Goal: Navigation & Orientation: Find specific page/section

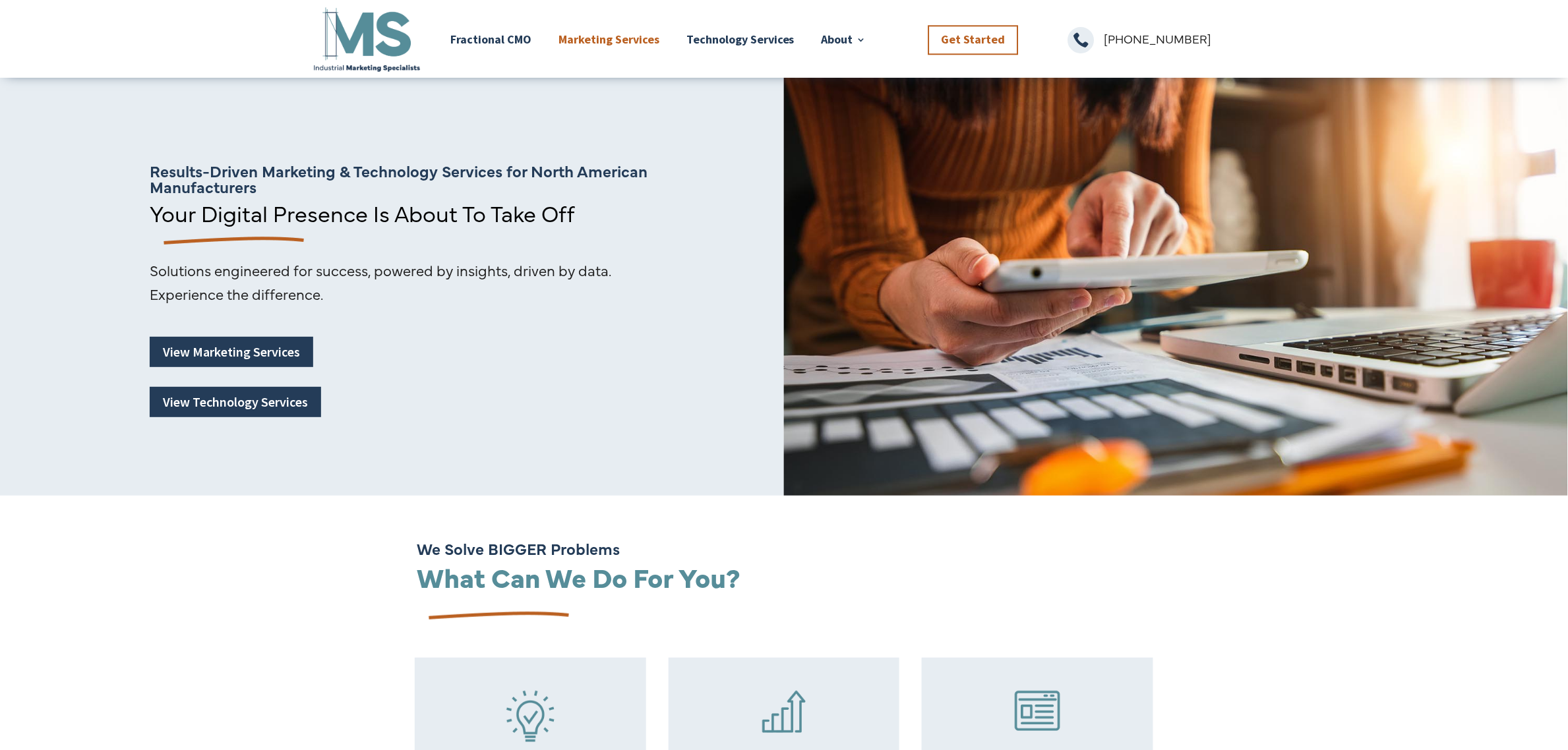
click at [578, 43] on link "Marketing Services" at bounding box center [609, 39] width 101 height 69
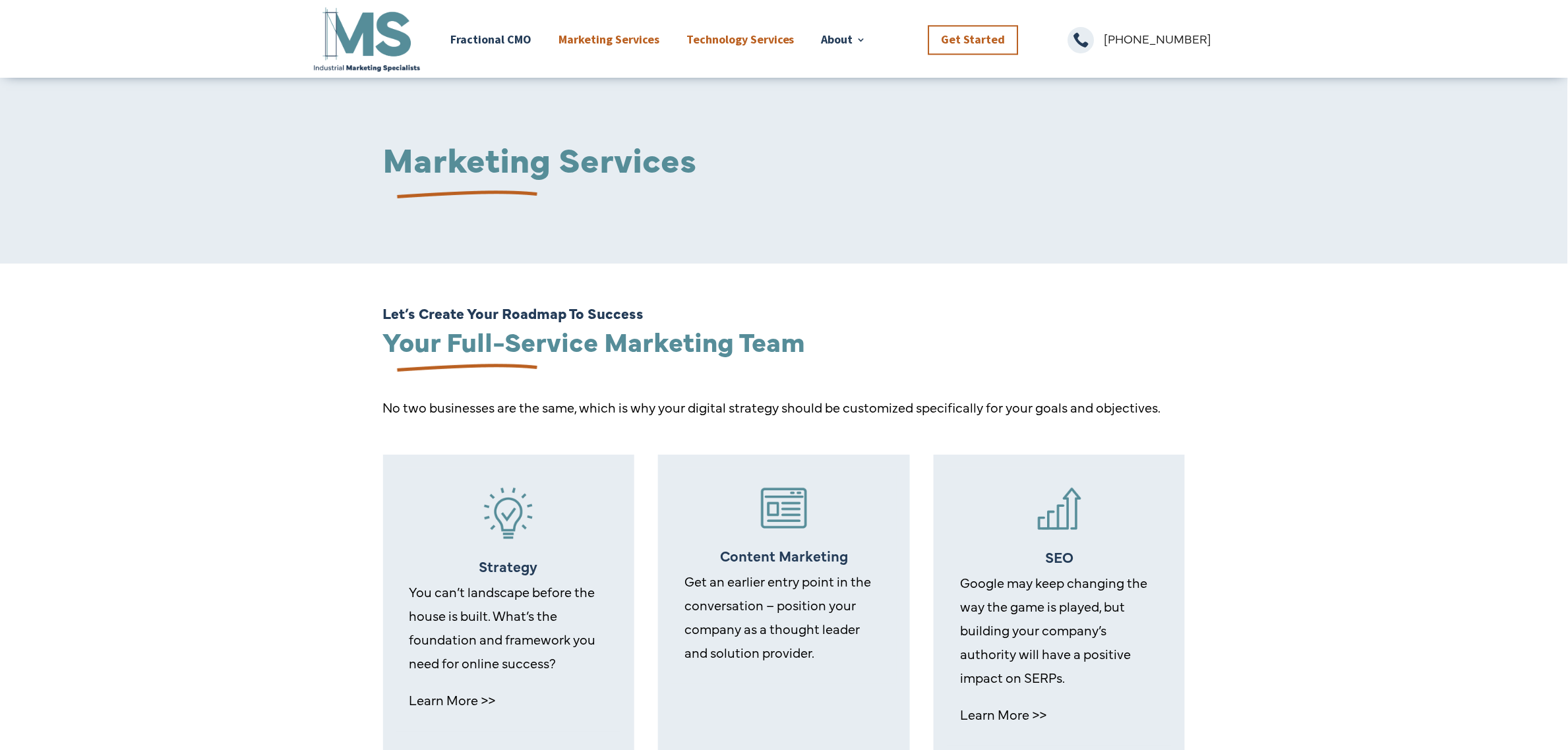
click at [748, 45] on link "Technology Services" at bounding box center [740, 39] width 108 height 69
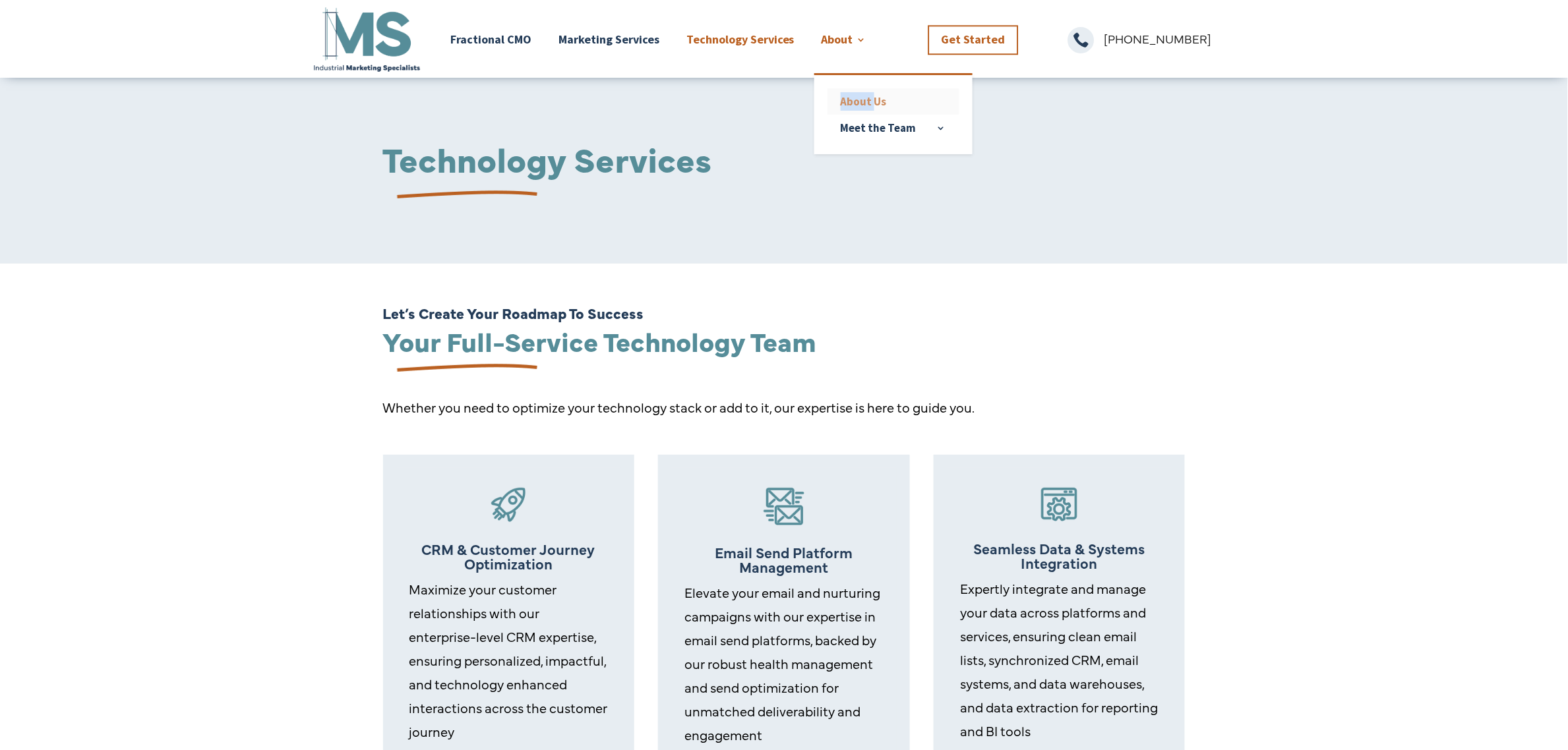
click at [875, 90] on ul "About Us Meet the Team Meet [PERSON_NAME] Meet [PERSON_NAME] Meet [PERSON_NAME]…" at bounding box center [893, 113] width 158 height 81
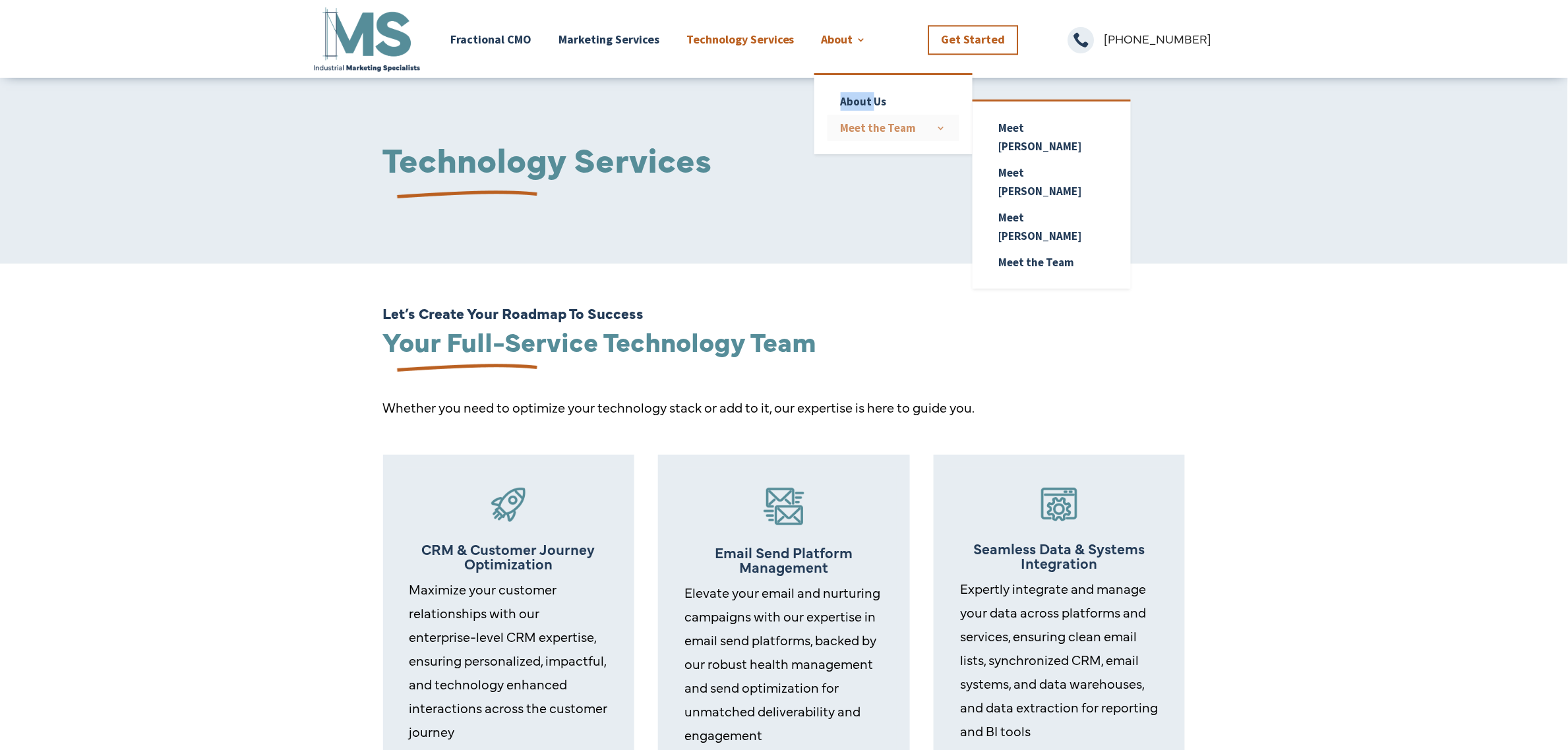
click at [884, 124] on link "Meet the Team" at bounding box center [894, 128] width 132 height 27
